Goal: Information Seeking & Learning: Understand process/instructions

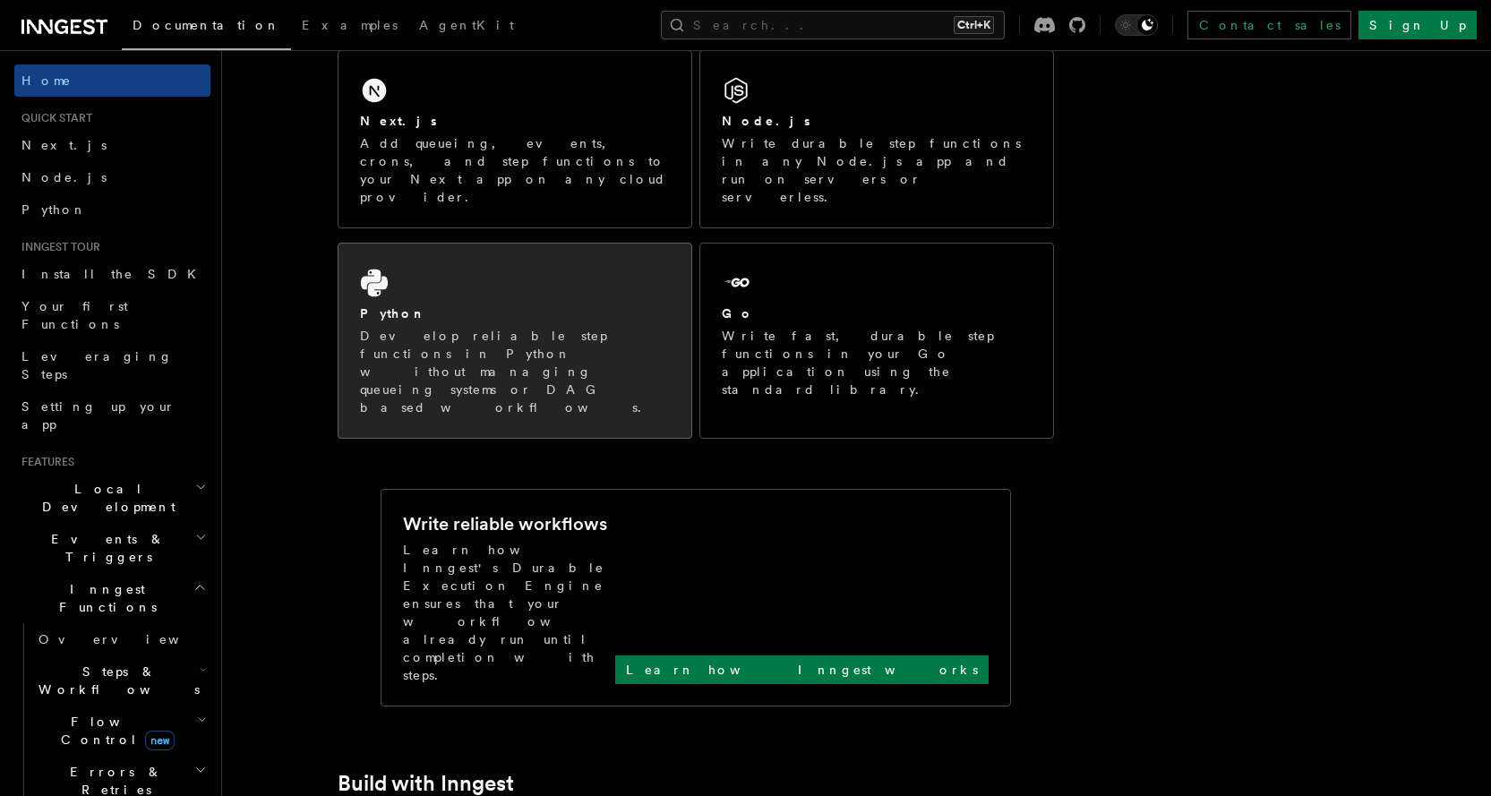
scroll to position [235, 0]
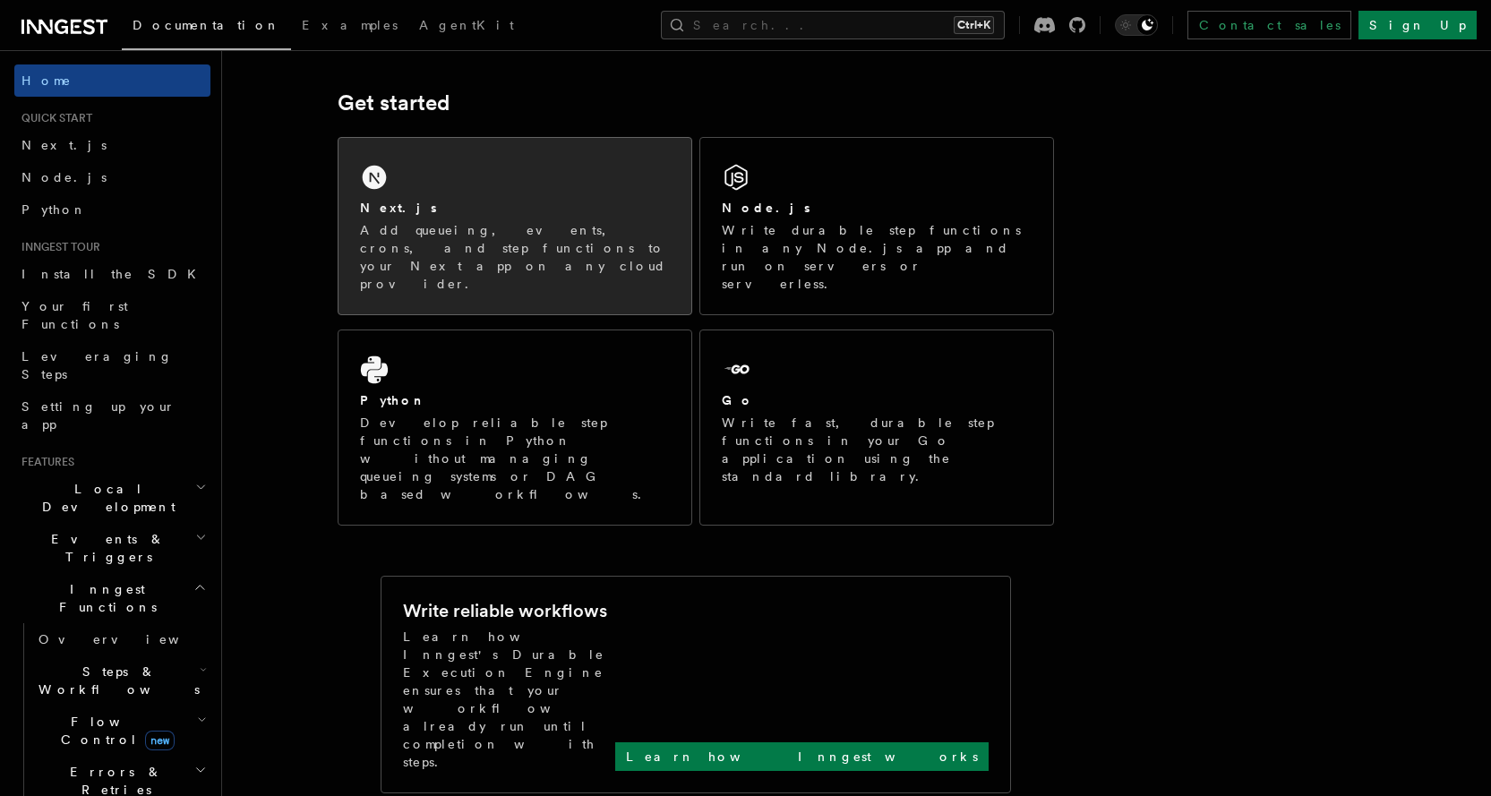
click at [504, 201] on div "Next.js" at bounding box center [515, 208] width 310 height 19
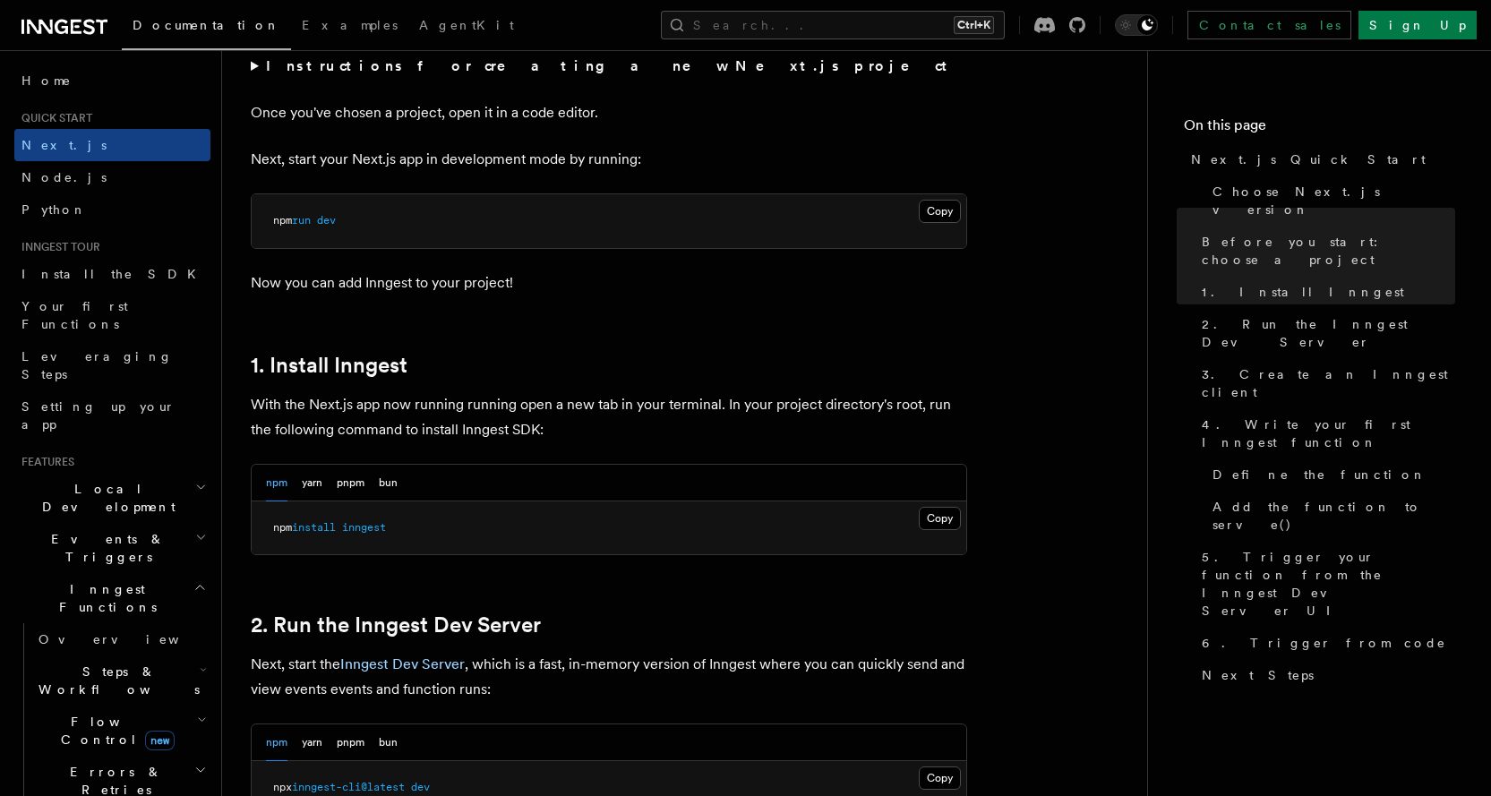
scroll to position [806, 0]
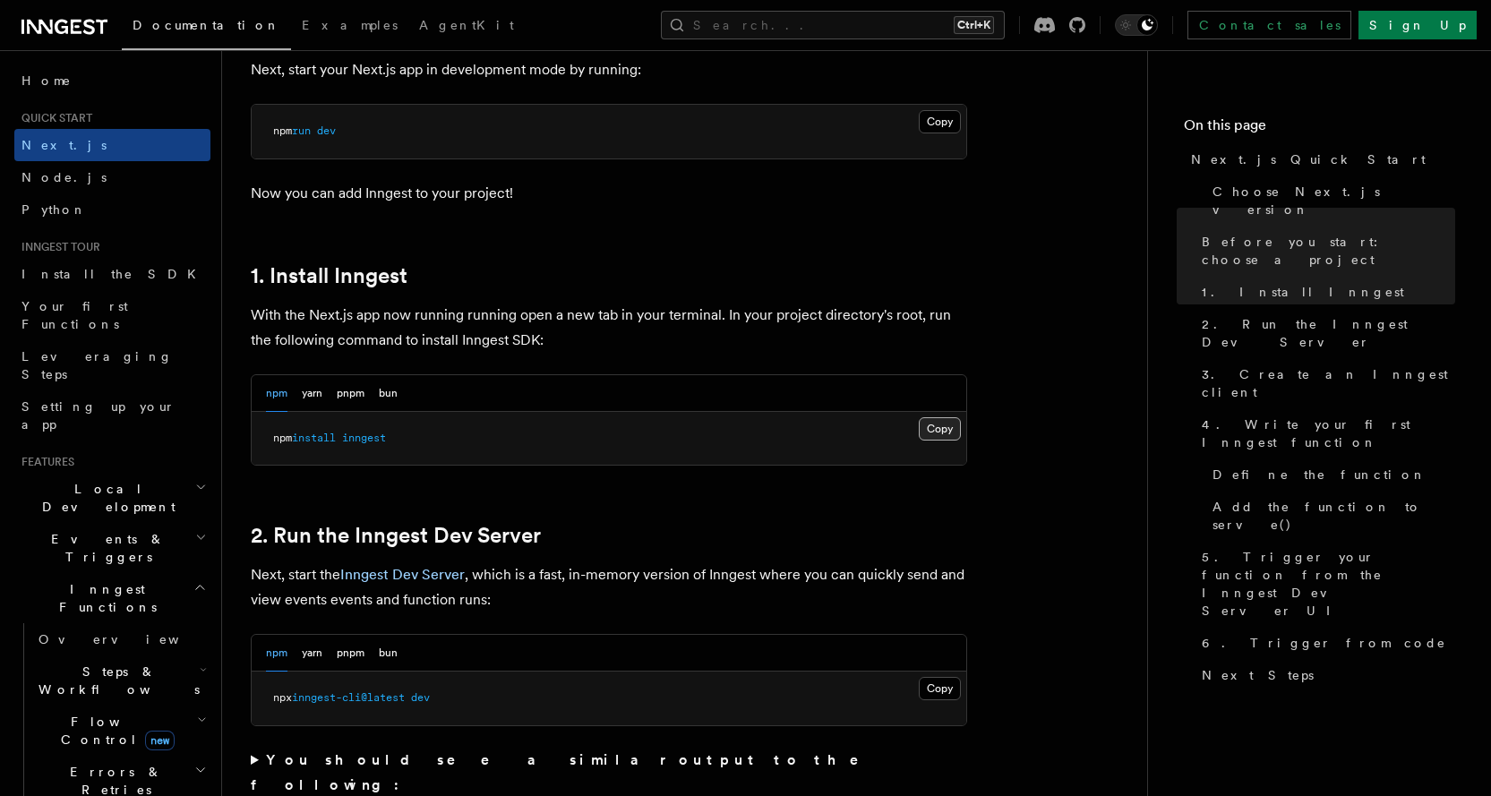
click at [933, 434] on button "Copy Copied" at bounding box center [940, 428] width 42 height 23
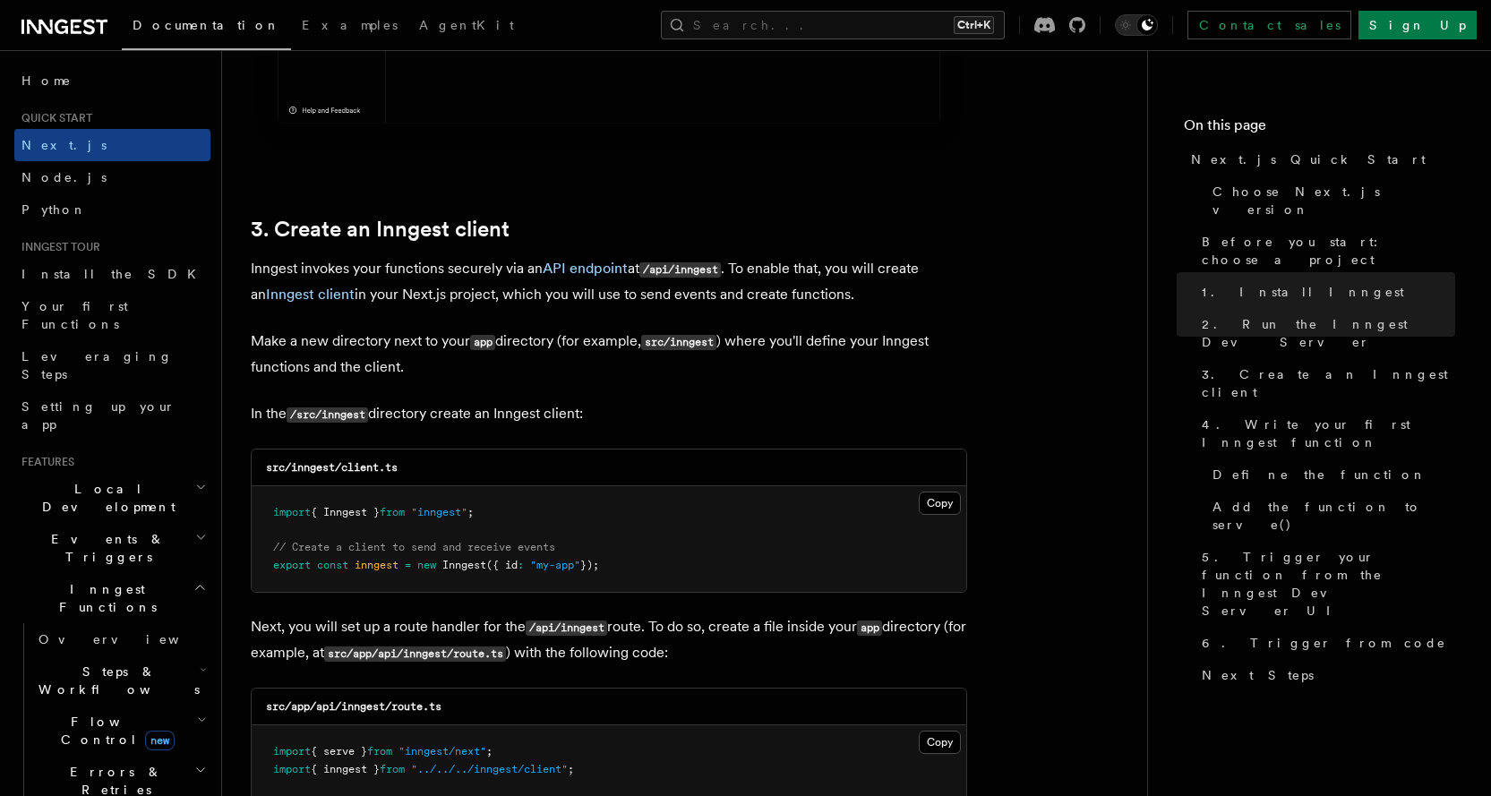
scroll to position [2059, 0]
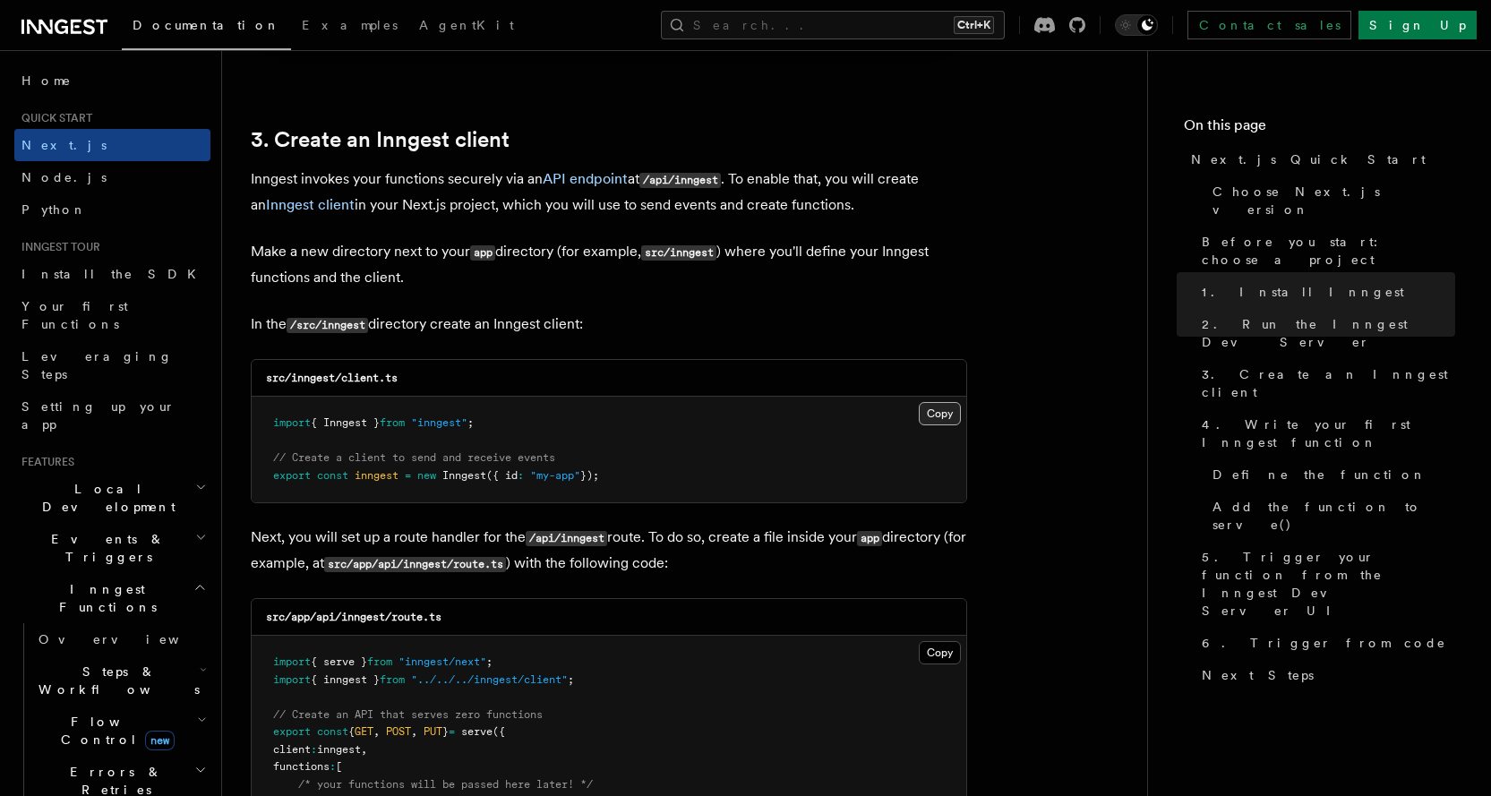
click at [928, 416] on button "Copy Copied" at bounding box center [940, 413] width 42 height 23
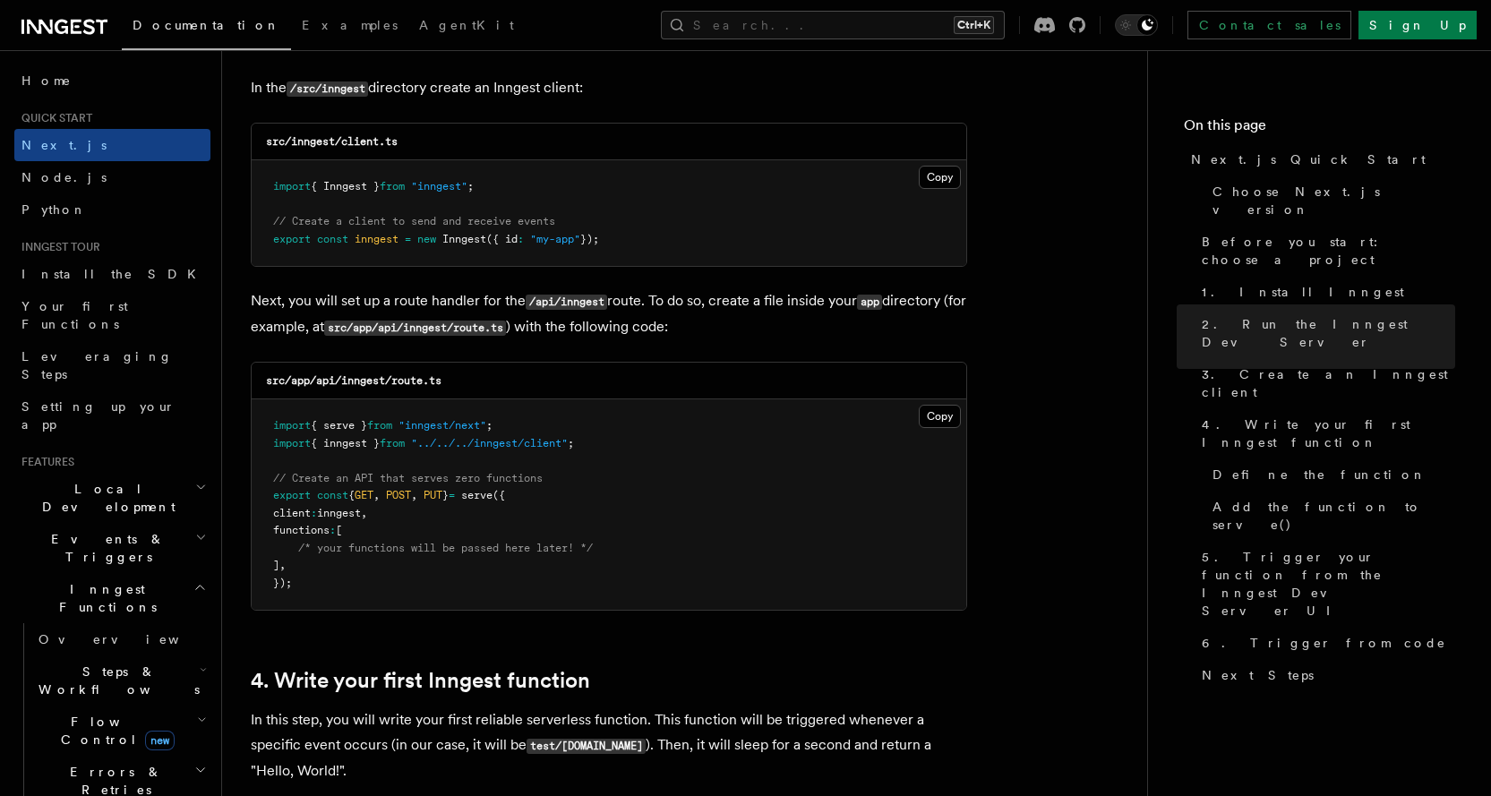
scroll to position [2328, 0]
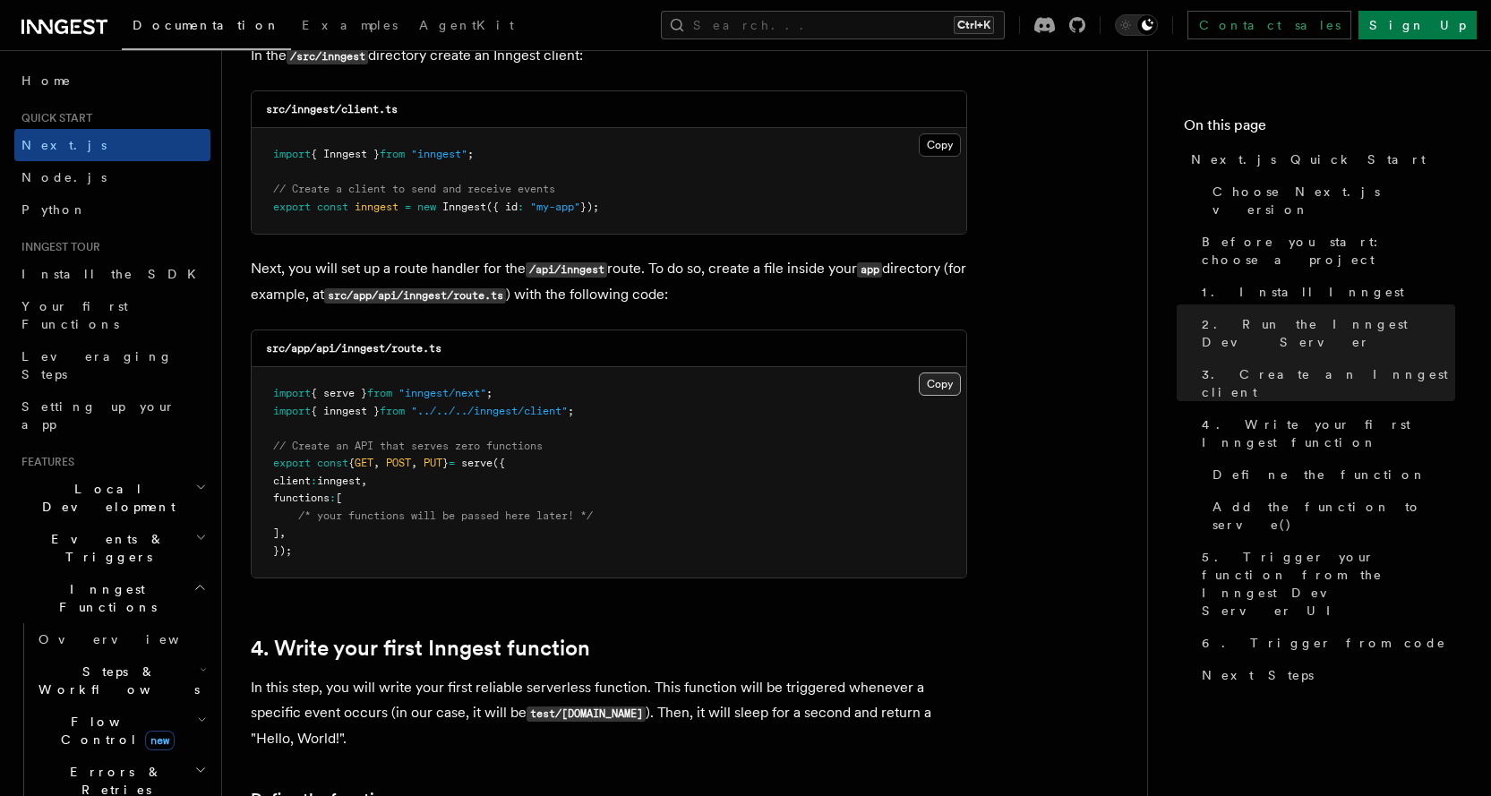
click at [937, 388] on button "Copy Copied" at bounding box center [940, 383] width 42 height 23
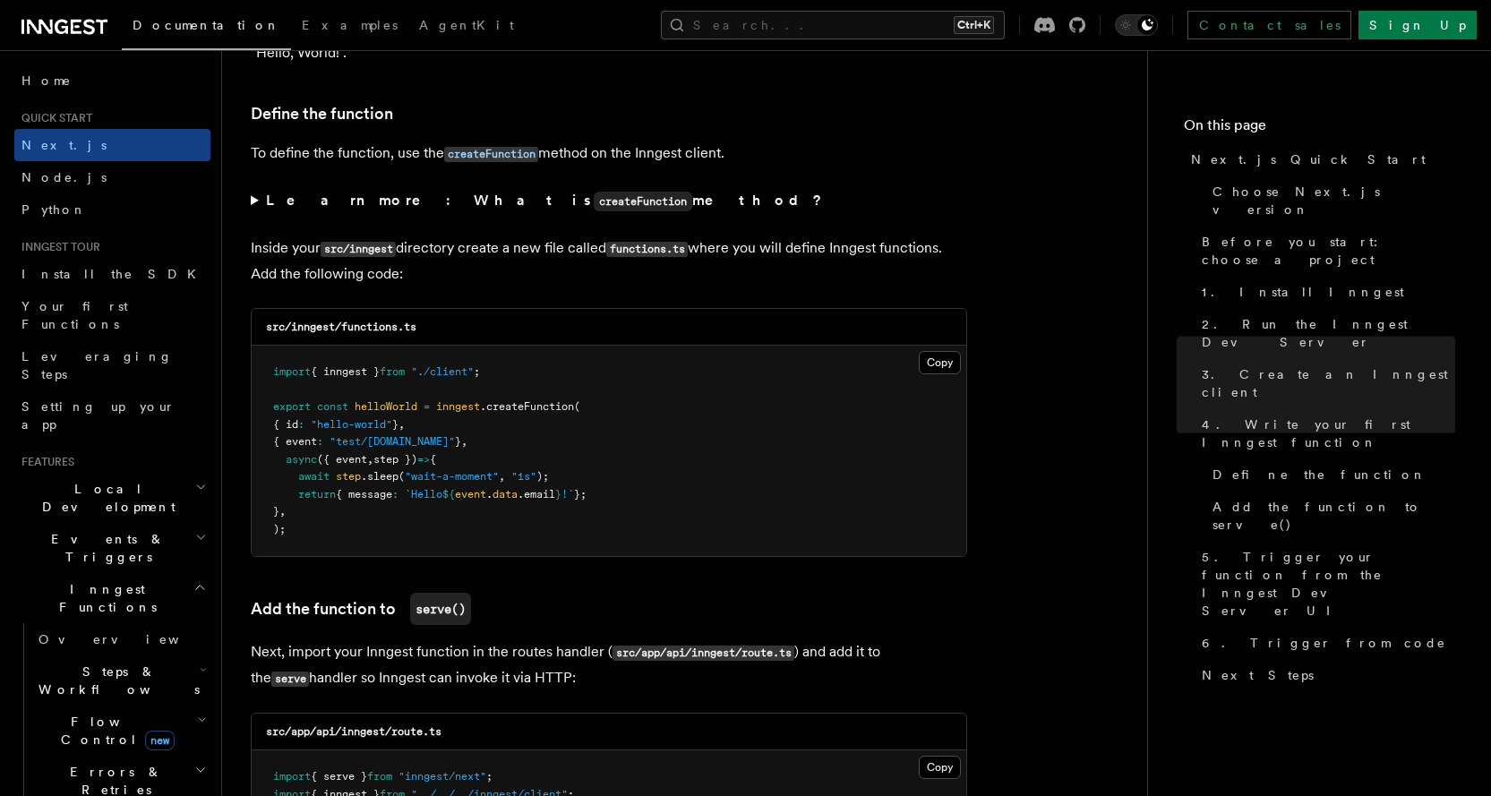
scroll to position [3044, 0]
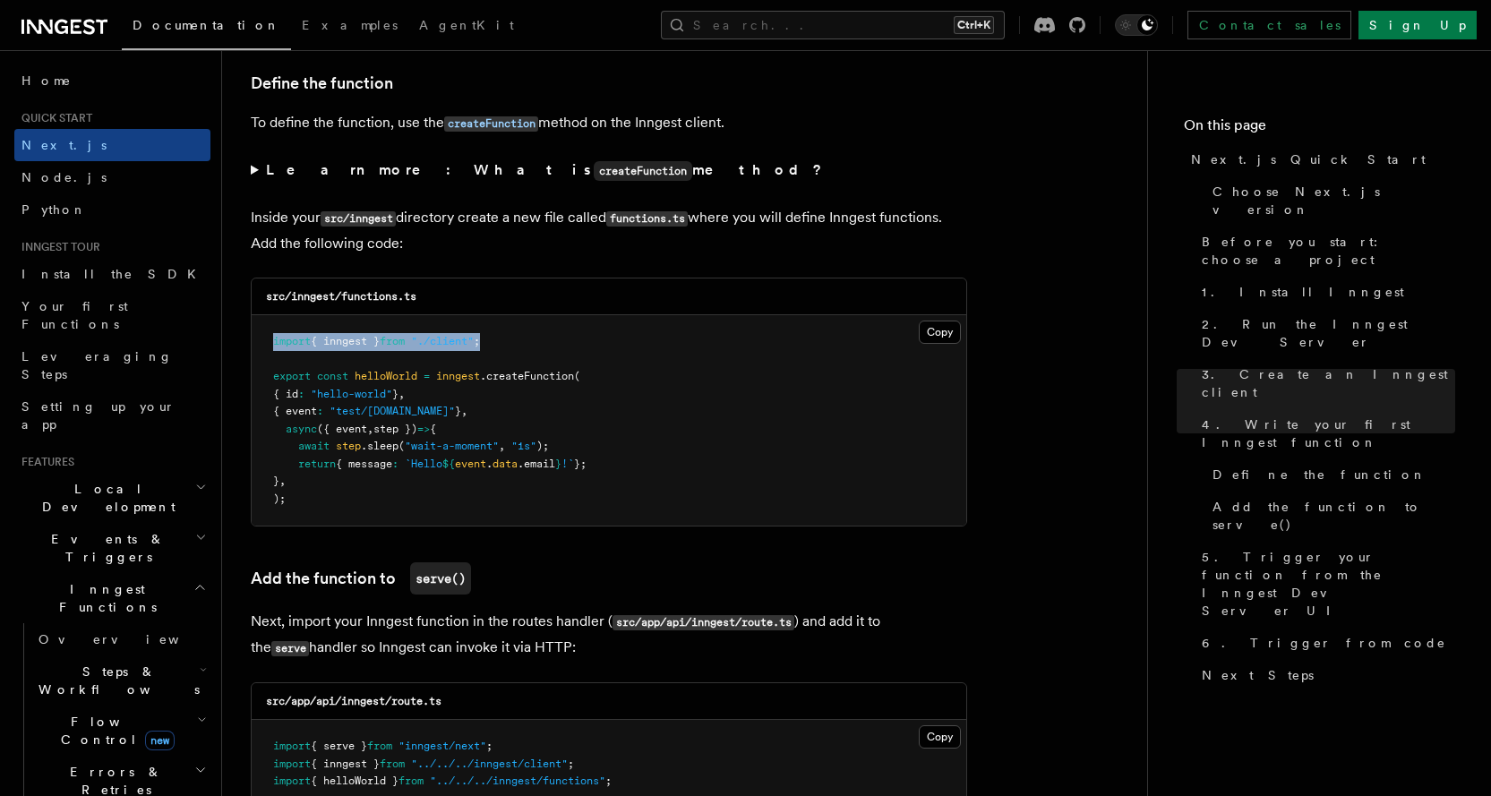
drag, startPoint x: 501, startPoint y: 341, endPoint x: 274, endPoint y: 348, distance: 227.5
click at [274, 348] on pre "import { inngest } from "./client" ; export const helloWorld = inngest .createF…" at bounding box center [609, 420] width 714 height 210
copy span "import { inngest } from "./client" ;"
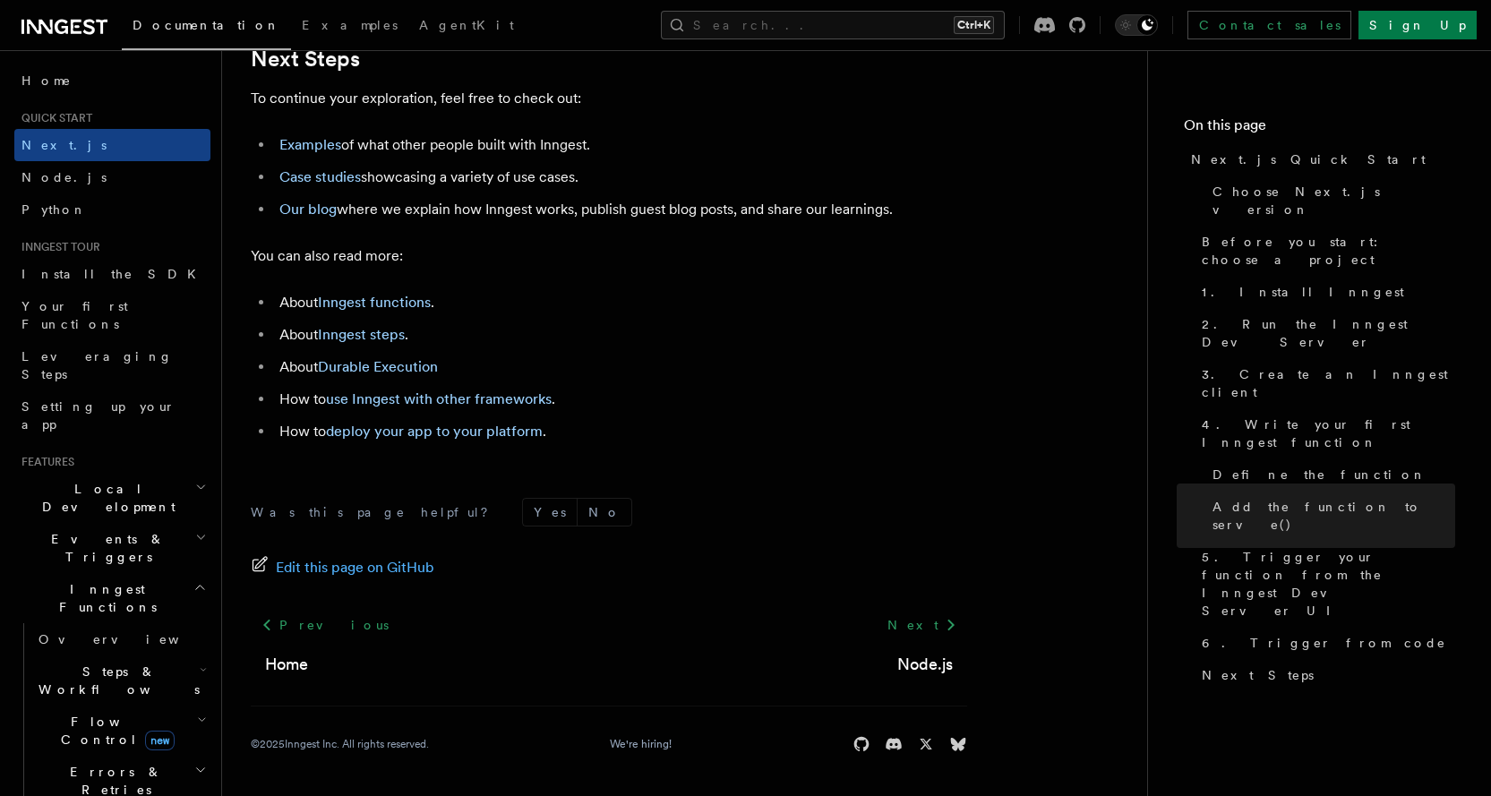
scroll to position [11264, 0]
